Goal: Task Accomplishment & Management: Manage account settings

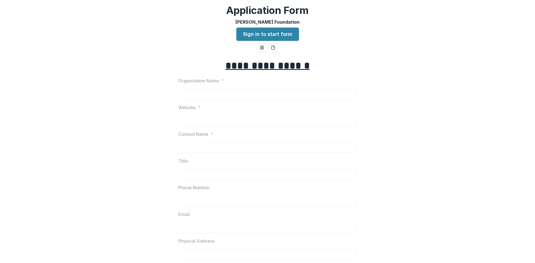
click at [254, 37] on link "Sign in to start form" at bounding box center [267, 34] width 63 height 13
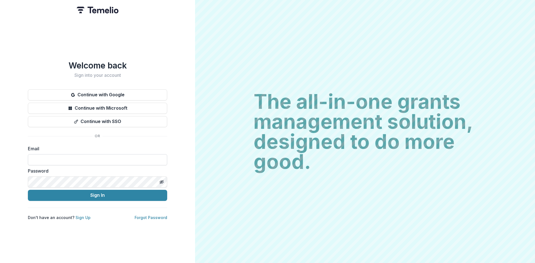
click at [84, 154] on input at bounding box center [97, 159] width 139 height 11
type input "**********"
click at [144, 175] on form "**********" at bounding box center [97, 173] width 139 height 56
click at [163, 178] on button "Toggle password visibility" at bounding box center [161, 182] width 9 height 9
click at [135, 190] on button "Sign In" at bounding box center [97, 195] width 139 height 11
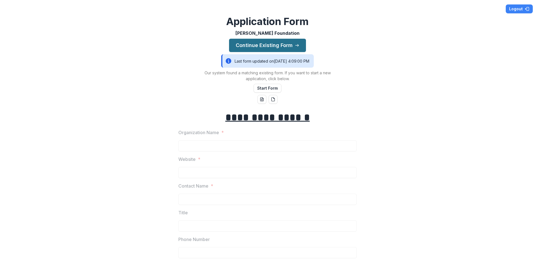
click at [297, 44] on icon "button" at bounding box center [297, 45] width 4 height 4
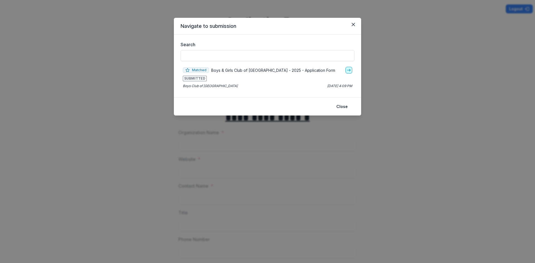
click at [346, 71] on link "go-to" at bounding box center [349, 70] width 7 height 7
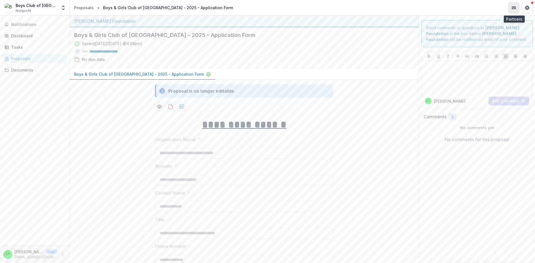
click at [515, 9] on icon "Partners" at bounding box center [514, 8] width 4 height 4
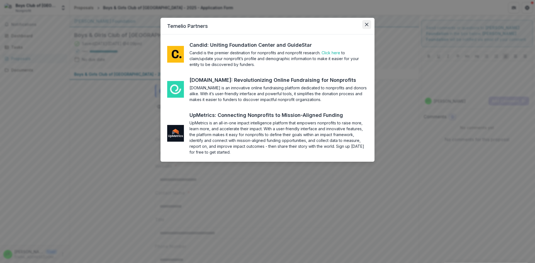
click at [369, 25] on button "Close" at bounding box center [366, 24] width 9 height 9
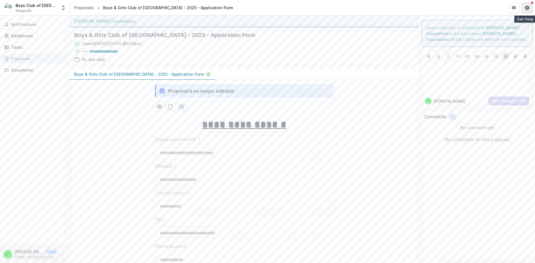
click at [528, 9] on icon "Get Help" at bounding box center [527, 9] width 1 height 1
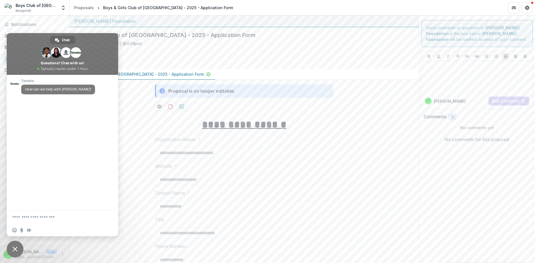
click at [14, 247] on span "Close chat" at bounding box center [15, 249] width 17 height 17
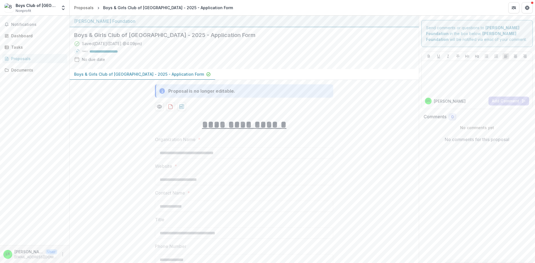
click at [38, 8] on div "Boys Club of Parkersburg" at bounding box center [37, 6] width 42 height 6
click at [23, 23] on span "Notifications" at bounding box center [38, 24] width 54 height 5
click at [22, 40] on link "Dashboard" at bounding box center [34, 35] width 65 height 9
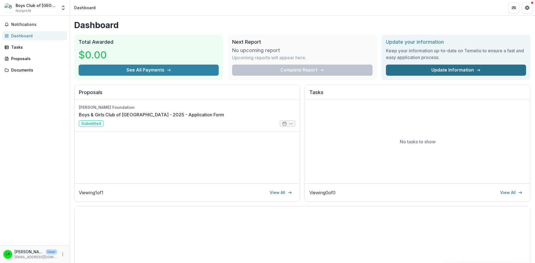
click at [417, 71] on link "Update Information" at bounding box center [456, 70] width 140 height 11
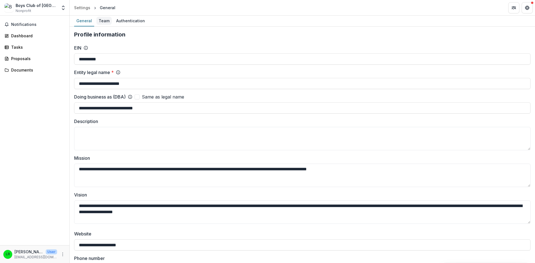
click at [106, 22] on div "Team" at bounding box center [103, 21] width 15 height 8
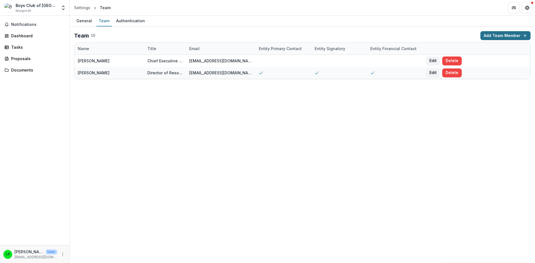
click at [496, 35] on button "Add Team Member" at bounding box center [505, 35] width 50 height 9
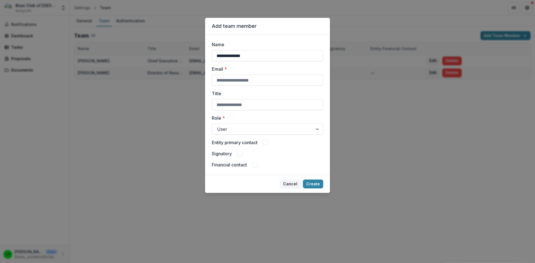
type input "**********"
type input "*"
type input "**********"
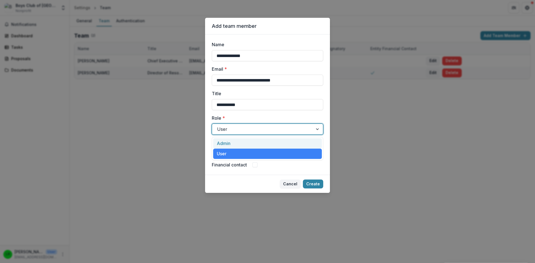
click at [256, 135] on div "User" at bounding box center [267, 129] width 111 height 11
click at [244, 145] on div "Admin" at bounding box center [267, 144] width 109 height 10
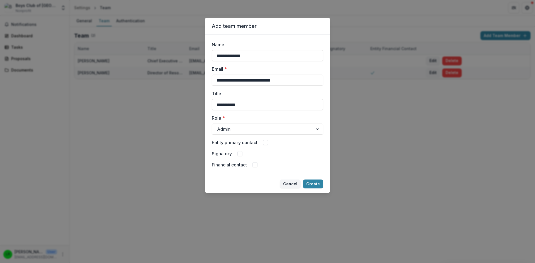
click at [263, 144] on div "Entity primary contact" at bounding box center [267, 142] width 111 height 7
click at [264, 144] on div "Entity primary contact" at bounding box center [267, 142] width 111 height 7
click at [268, 143] on span at bounding box center [265, 142] width 5 height 5
click at [267, 143] on polyline at bounding box center [265, 143] width 3 height 2
click at [268, 143] on span at bounding box center [265, 142] width 5 height 5
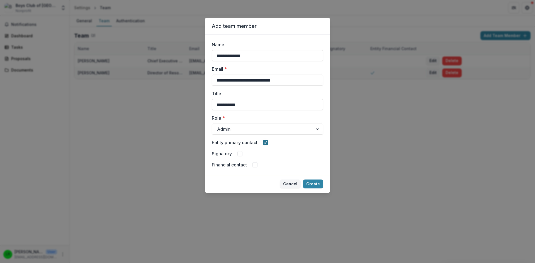
click at [239, 154] on span at bounding box center [239, 153] width 5 height 5
click at [258, 166] on span at bounding box center [255, 164] width 5 height 5
click at [294, 123] on div "Role * Admin" at bounding box center [267, 125] width 111 height 20
click at [294, 128] on div at bounding box center [262, 129] width 91 height 8
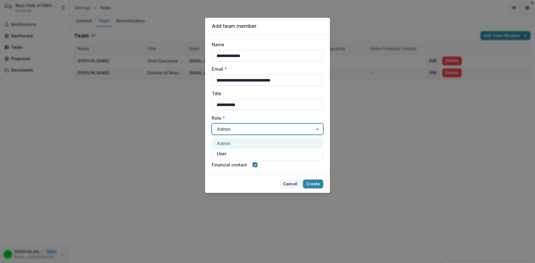
click at [233, 144] on div "Admin" at bounding box center [267, 144] width 109 height 10
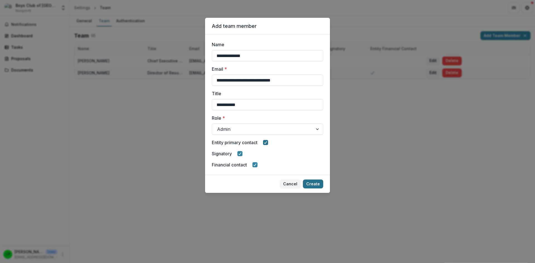
click at [312, 183] on button "Create" at bounding box center [313, 184] width 20 height 9
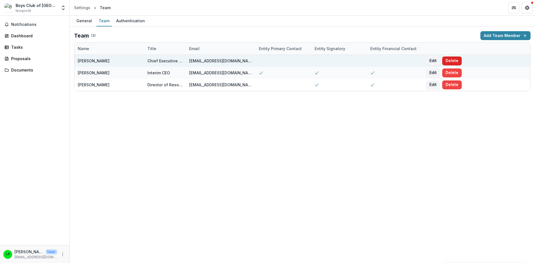
click at [446, 64] on button "Delete" at bounding box center [452, 61] width 20 height 9
